Goal: Check status: Check status

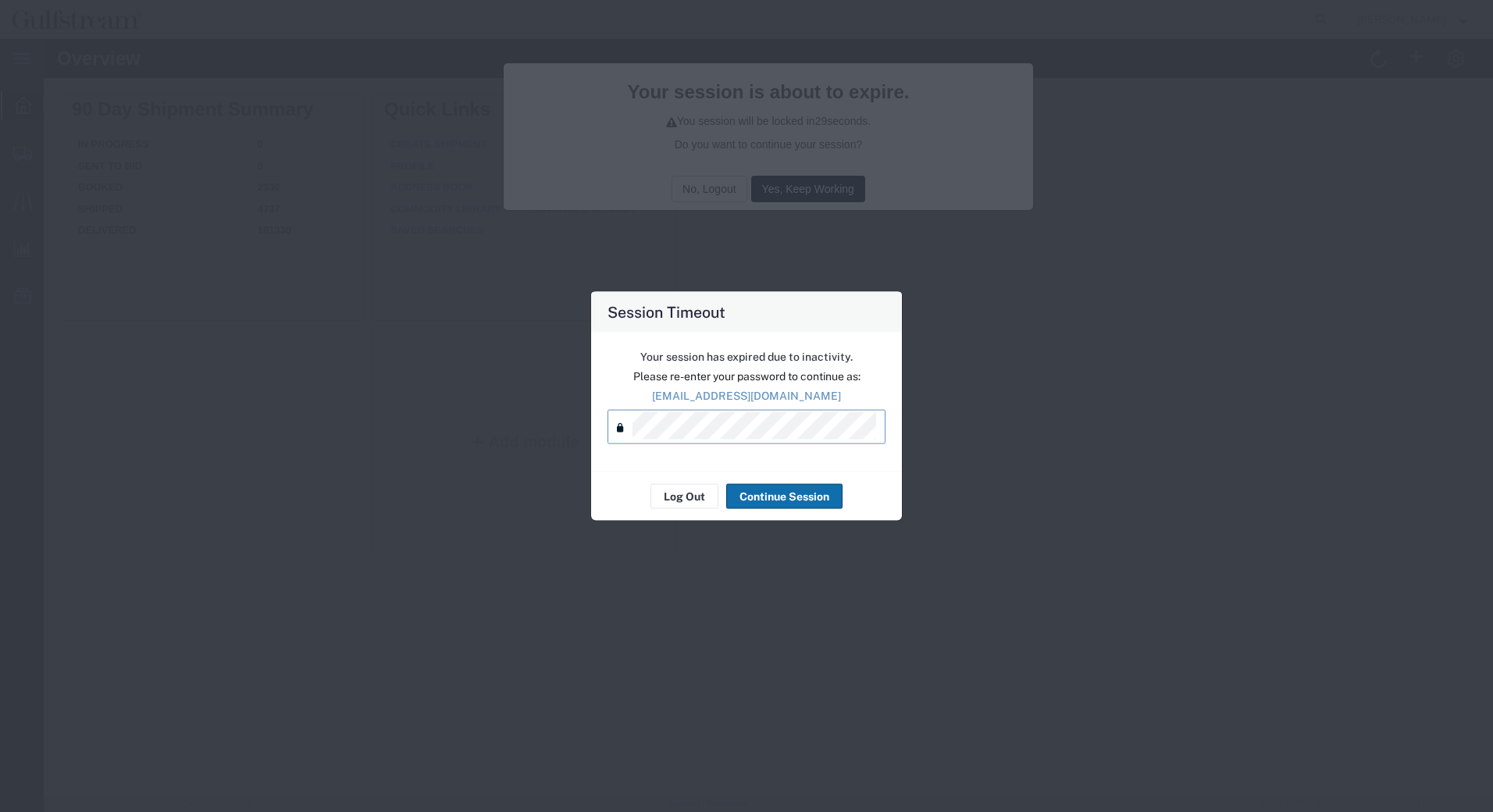
click at [762, 498] on button "Continue Session" at bounding box center [784, 497] width 116 height 25
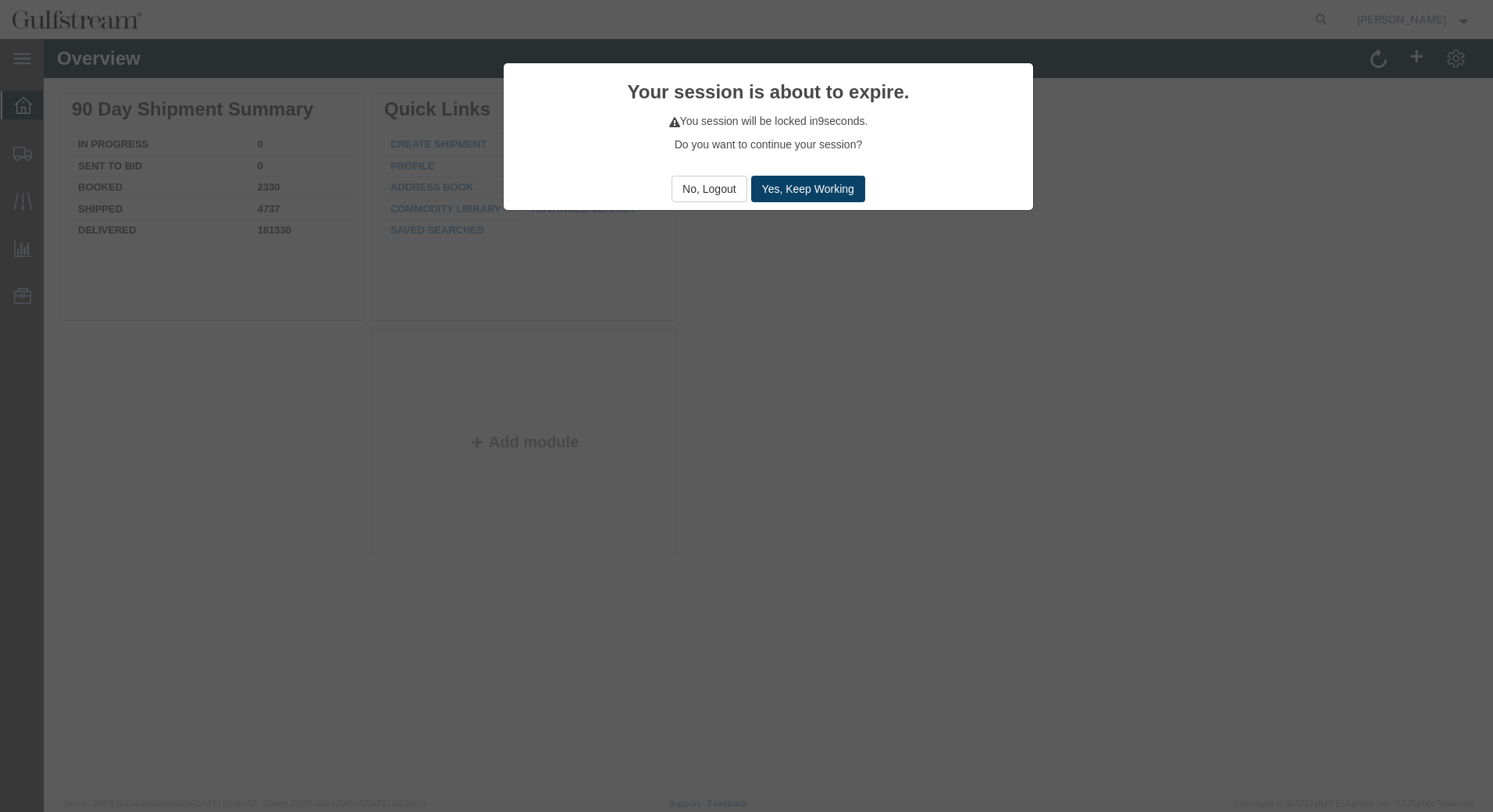
click at [836, 181] on button "Yes, Keep Working" at bounding box center [808, 189] width 114 height 27
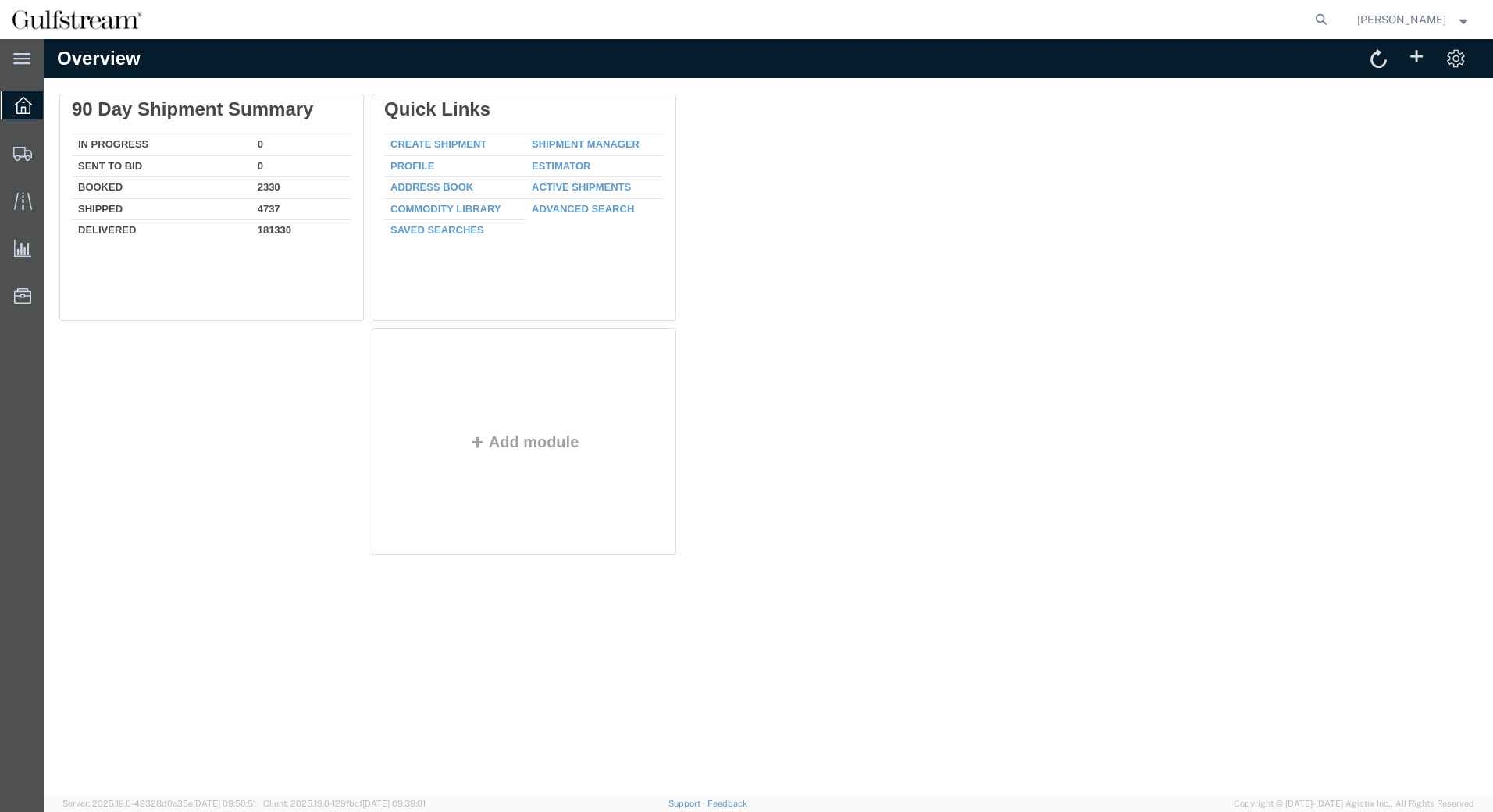
click at [1334, 8] on form at bounding box center [1322, 19] width 25 height 39
click at [1331, 16] on icon at bounding box center [1321, 19] width 22 height 22
type input "575342072750"
click at [1332, 23] on icon at bounding box center [1321, 19] width 22 height 22
drag, startPoint x: 994, startPoint y: 19, endPoint x: 721, endPoint y: -1, distance: 273.7
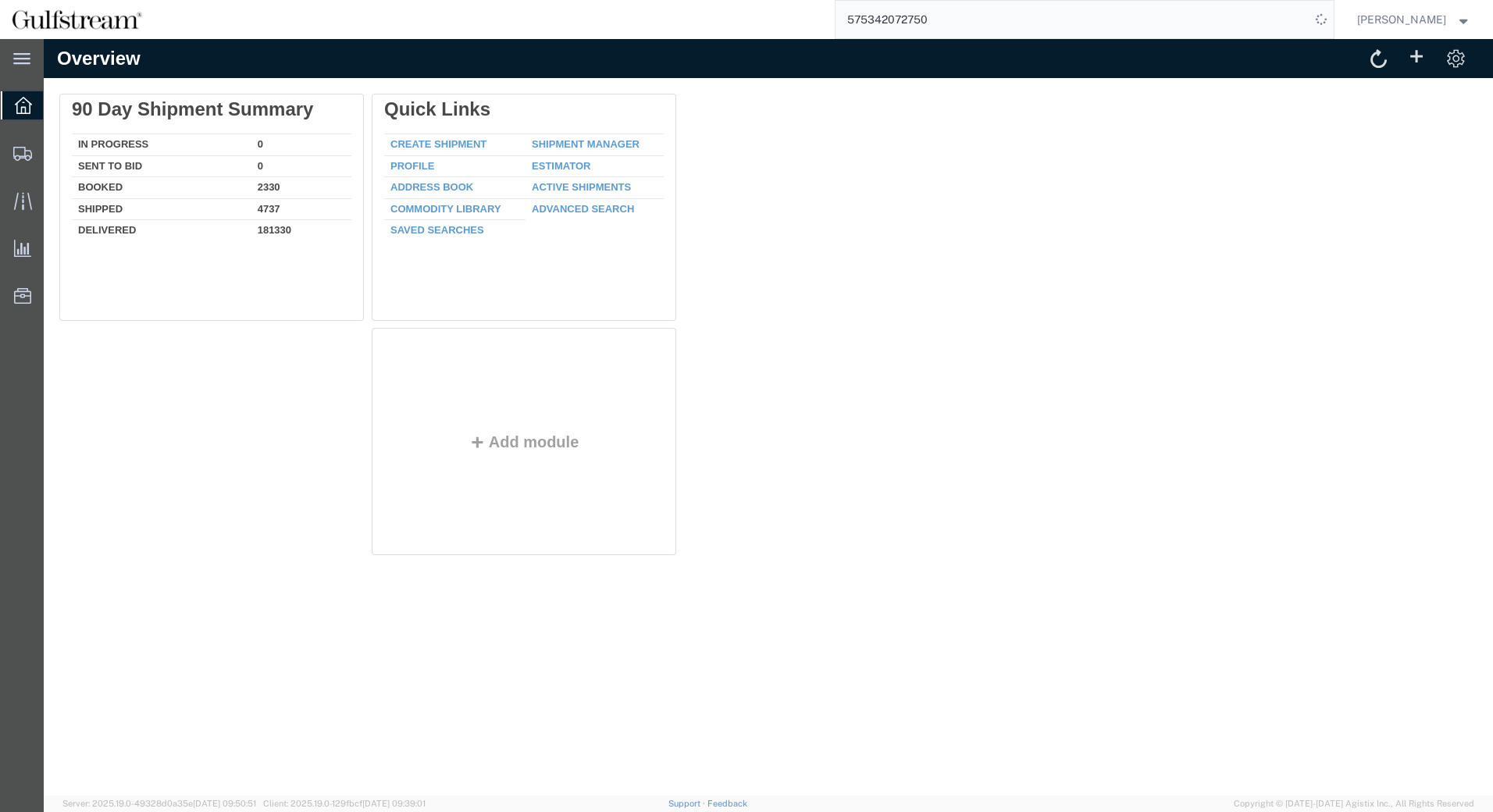
click at [721, 0] on html "main_menu Created with Sketch. Collapse Menu Overview Shipments Shipment Manage…" at bounding box center [746, 406] width 1493 height 812
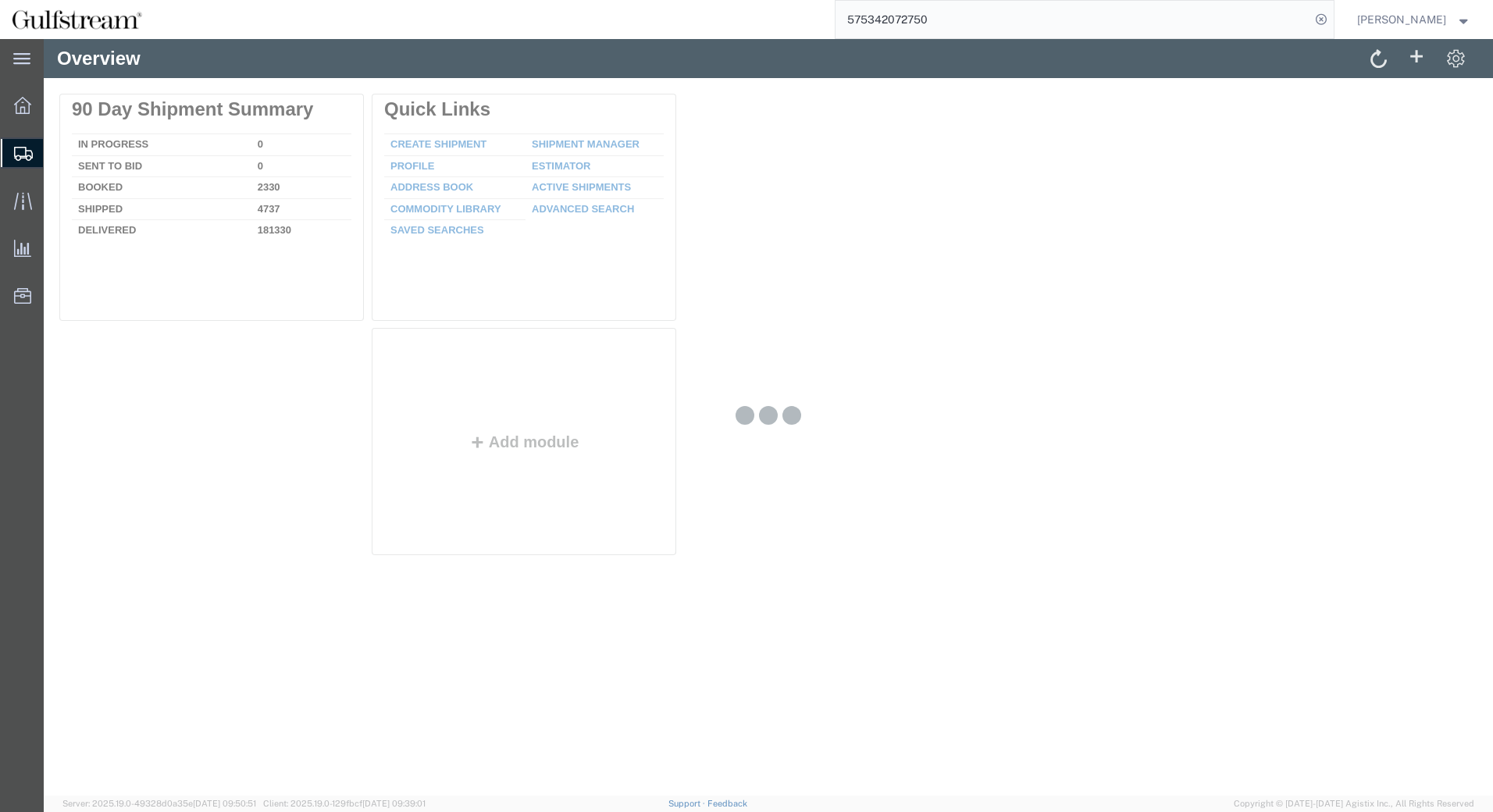
click at [866, 416] on div at bounding box center [768, 417] width 1450 height 756
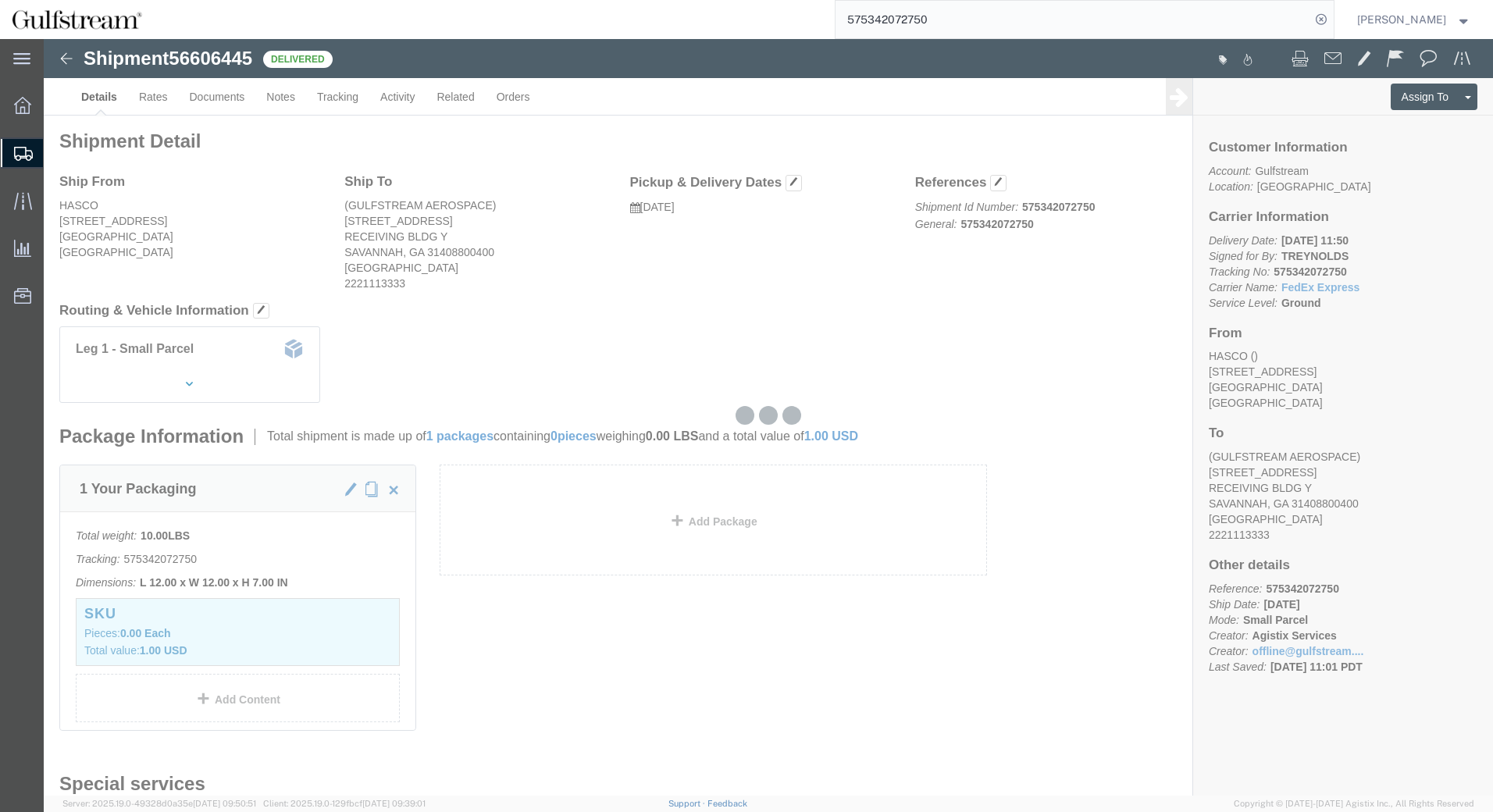
click at [914, 168] on div at bounding box center [768, 417] width 1450 height 756
